Goal: Task Accomplishment & Management: Manage account settings

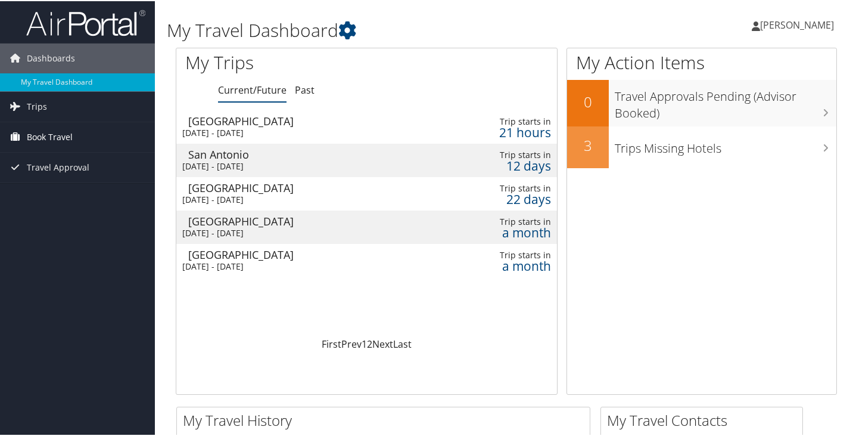
click at [53, 135] on span "Book Travel" at bounding box center [50, 136] width 46 height 30
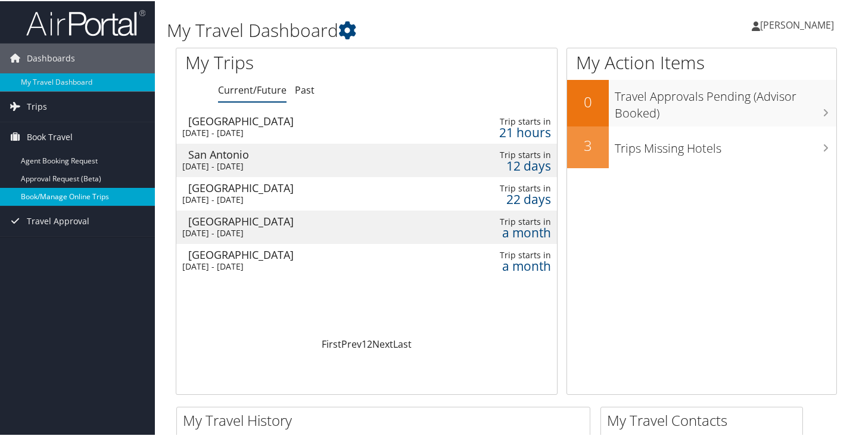
click at [51, 192] on link "Book/Manage Online Trips" at bounding box center [77, 195] width 155 height 18
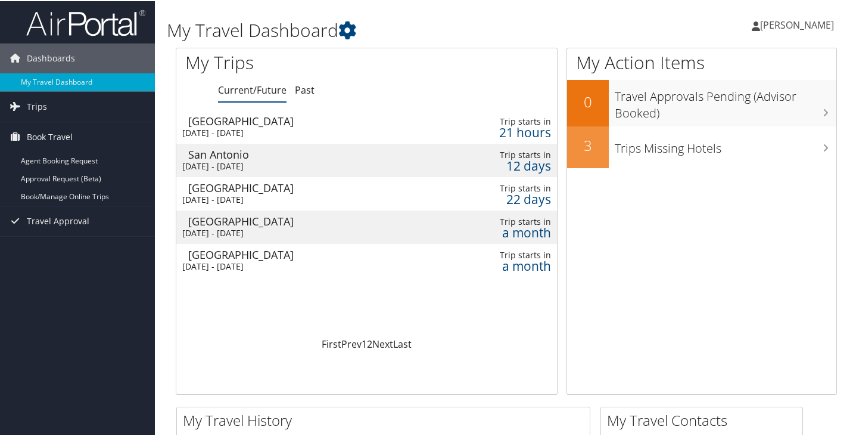
click at [227, 127] on div "[DATE] - [DATE]" at bounding box center [302, 131] width 241 height 11
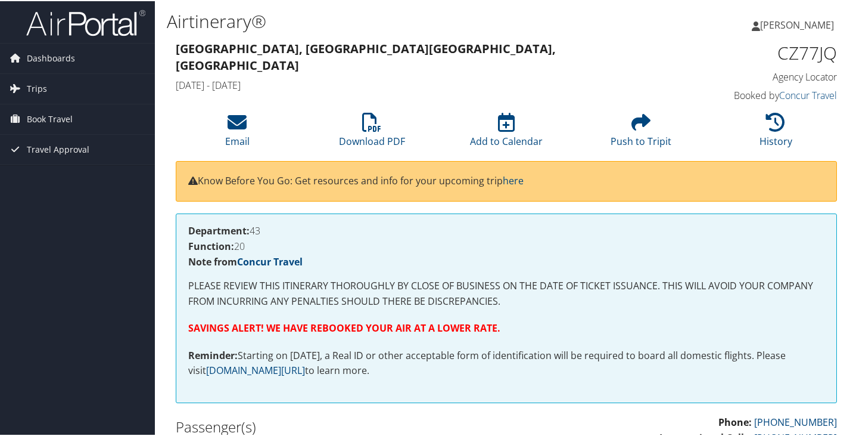
click at [568, 76] on div "[GEOGRAPHIC_DATA], [GEOGRAPHIC_DATA] [GEOGRAPHIC_DATA], [GEOGRAPHIC_DATA] [DATE…" at bounding box center [421, 67] width 509 height 58
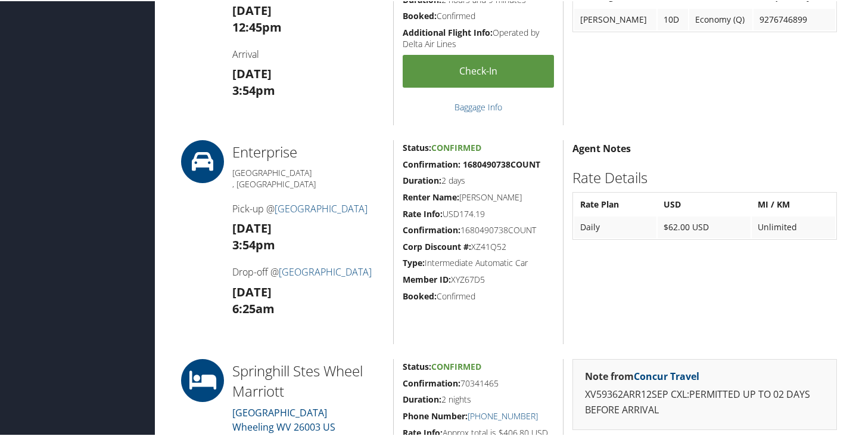
scroll to position [1013, 0]
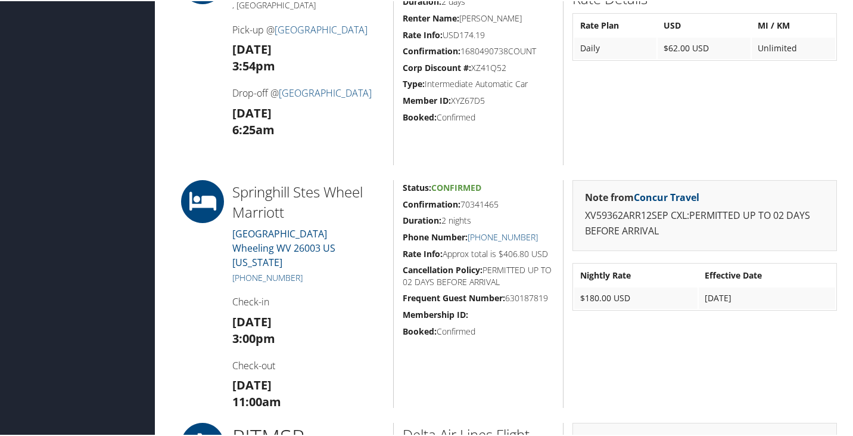
click at [299, 312] on h3 "[DATE] 3:00pm" at bounding box center [308, 328] width 152 height 33
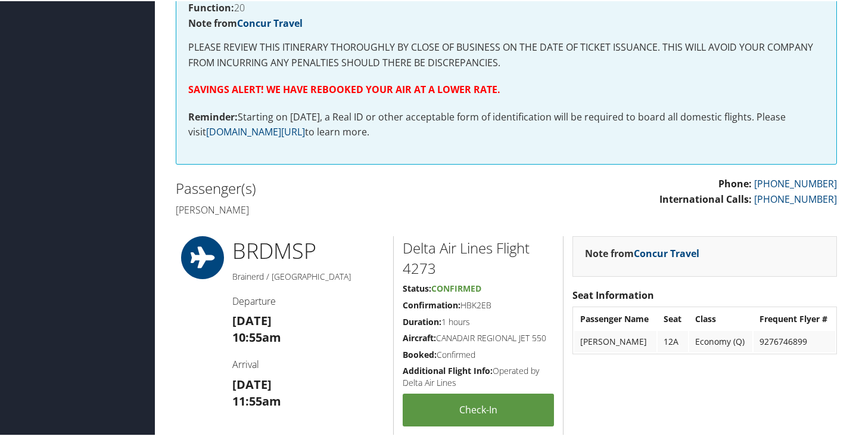
scroll to position [0, 0]
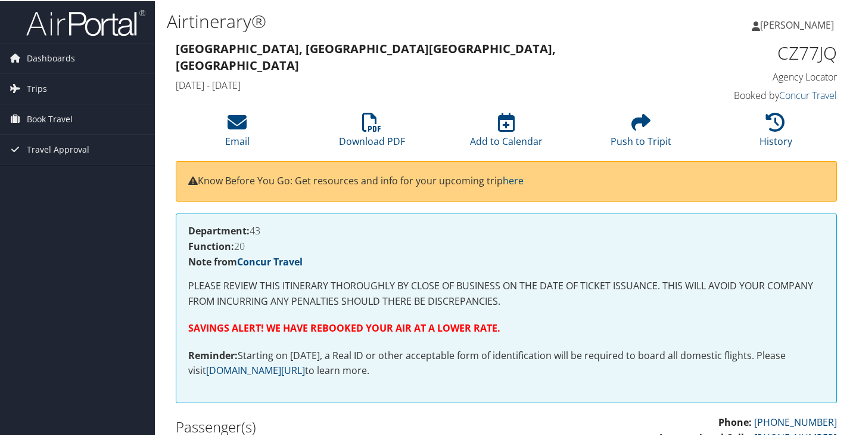
click at [782, 19] on span "[PERSON_NAME]" at bounding box center [797, 23] width 74 height 13
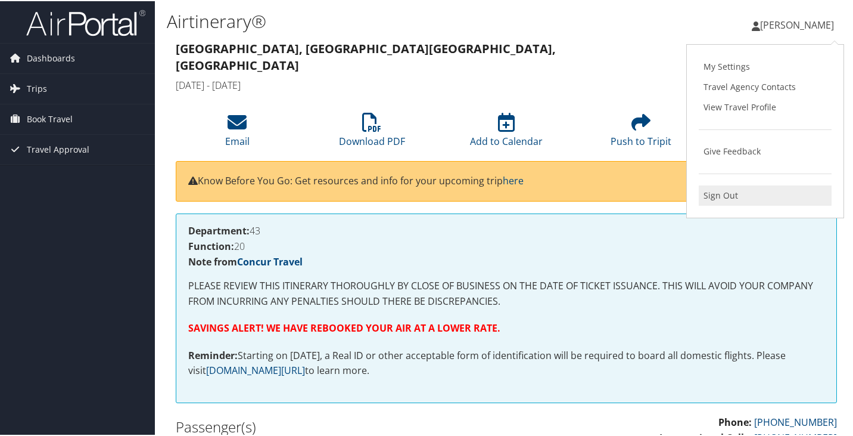
click at [700, 195] on link "Sign Out" at bounding box center [765, 194] width 133 height 20
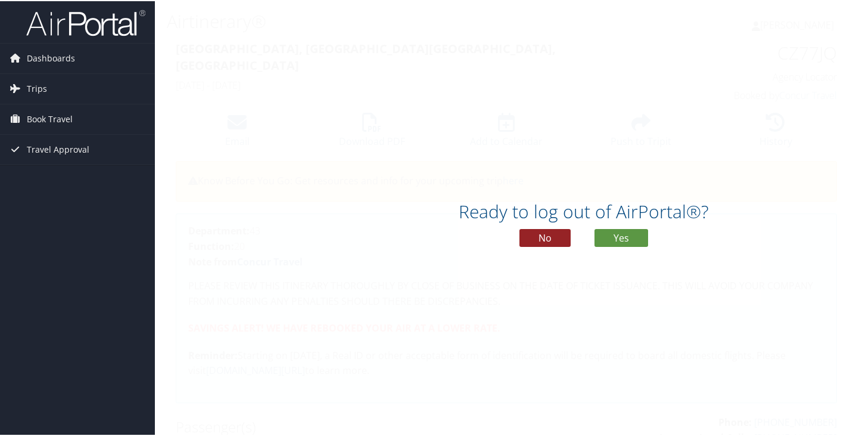
click at [536, 233] on button "No" at bounding box center [545, 237] width 51 height 18
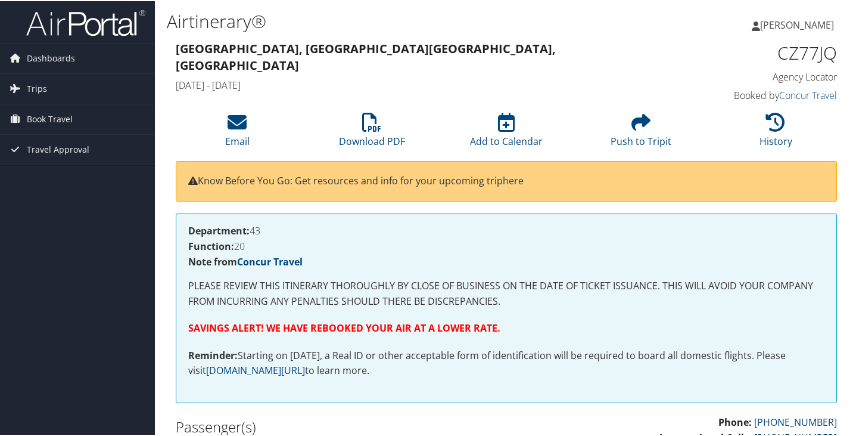
click at [806, 23] on span "[PERSON_NAME]" at bounding box center [797, 23] width 74 height 13
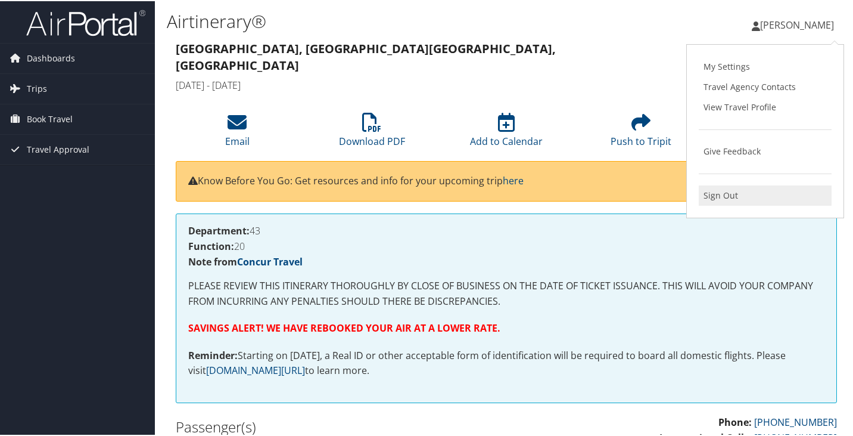
click at [719, 186] on link "Sign Out" at bounding box center [765, 194] width 133 height 20
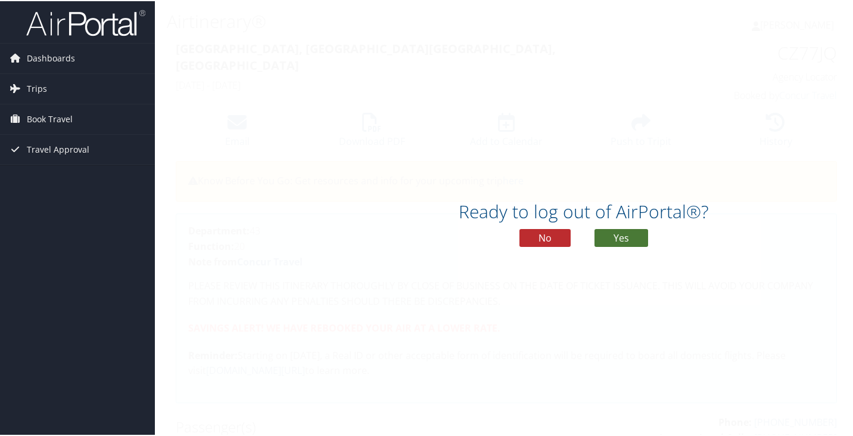
click at [636, 231] on button "Yes" at bounding box center [622, 237] width 54 height 18
